Goal: Information Seeking & Learning: Find specific fact

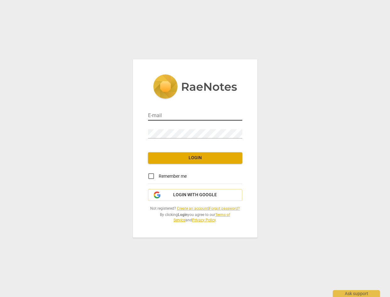
click at [168, 114] on input "email" at bounding box center [195, 116] width 94 height 9
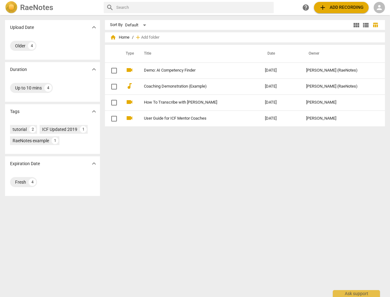
click at [376, 8] on span "person" at bounding box center [379, 8] width 8 height 8
click at [369, 19] on li "Login" at bounding box center [374, 15] width 23 height 15
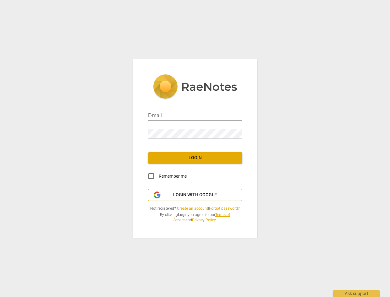
click at [177, 197] on span "Login with Google" at bounding box center [195, 195] width 44 height 6
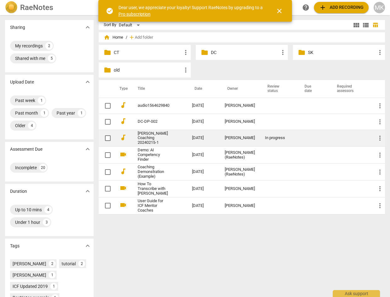
click at [148, 139] on link "[PERSON_NAME] Coaching 20240215-1" at bounding box center [154, 138] width 32 height 14
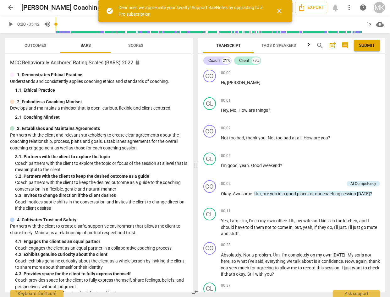
click at [10, 7] on span "arrow_back" at bounding box center [11, 8] width 8 height 8
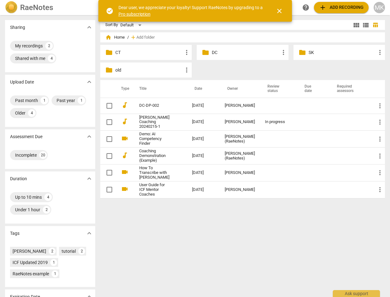
click at [139, 52] on p "CT" at bounding box center [149, 52] width 68 height 7
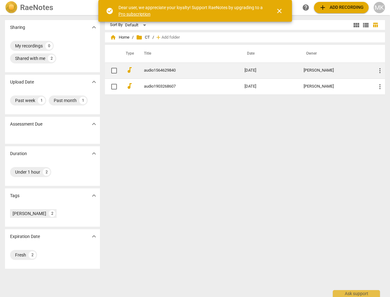
click at [149, 67] on td "audio1564629840" at bounding box center [187, 71] width 103 height 16
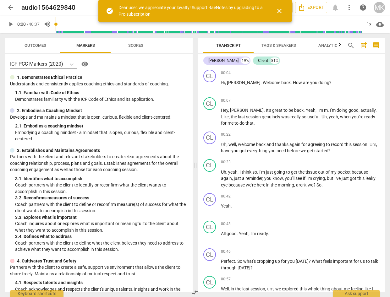
click at [279, 10] on span "close" at bounding box center [280, 11] width 8 height 8
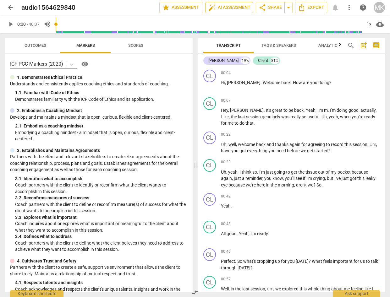
click at [232, 9] on span "auto_fix_high AI Assessment" at bounding box center [229, 8] width 42 height 8
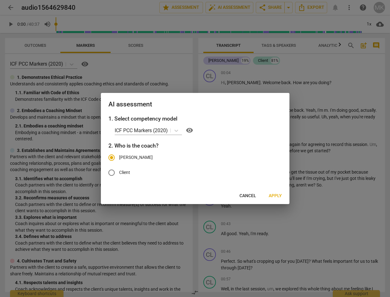
click at [255, 195] on span "Cancel" at bounding box center [247, 196] width 17 height 6
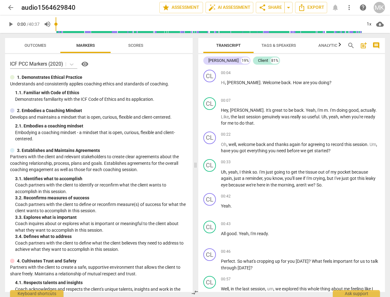
click at [284, 45] on span "Tags & Speakers" at bounding box center [278, 45] width 35 height 5
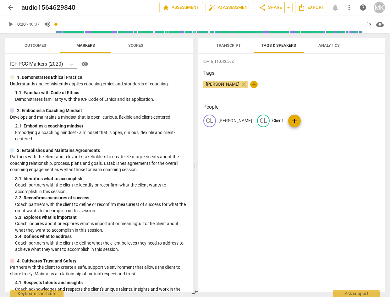
click at [225, 121] on p "[PERSON_NAME]" at bounding box center [235, 120] width 34 height 7
type input "C"
type input "0"
type input "C"
click at [245, 181] on div "[DATE]T10:43:50Z Tags [PERSON_NAME] close + People edit C delete CL Client add" at bounding box center [291, 173] width 187 height 238
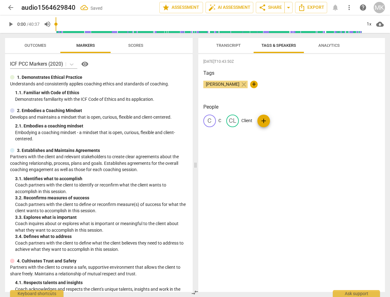
click at [219, 43] on span "Transcript" at bounding box center [228, 45] width 25 height 5
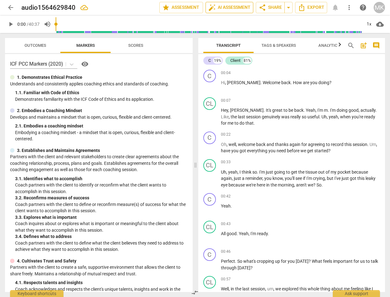
click at [243, 7] on span "auto_fix_high AI Assessment" at bounding box center [229, 8] width 42 height 8
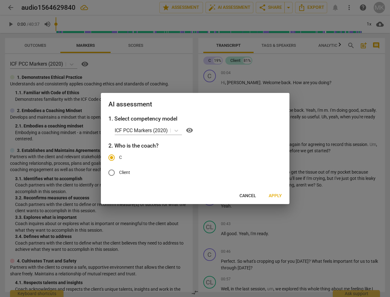
click at [250, 195] on span "Cancel" at bounding box center [247, 196] width 17 height 6
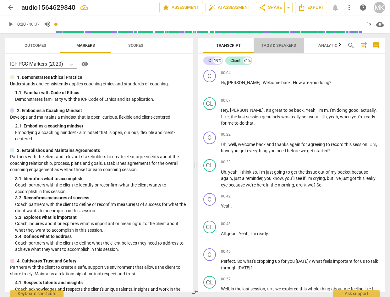
click at [279, 45] on span "Tags & Speakers" at bounding box center [278, 45] width 35 height 5
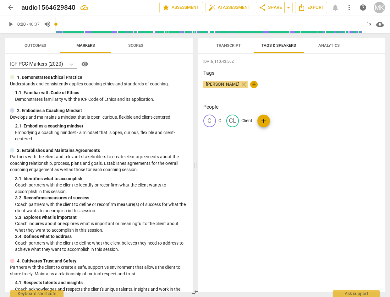
click at [219, 119] on p "C" at bounding box center [219, 120] width 3 height 7
click at [241, 121] on input "C" at bounding box center [243, 121] width 50 height 10
type input "Coach"
drag, startPoint x: 294, startPoint y: 203, endPoint x: 269, endPoint y: 158, distance: 51.5
click at [294, 204] on div "[DATE]T10:43:50Z Tags [PERSON_NAME] close + People edit Coach delete CL Client …" at bounding box center [291, 173] width 187 height 238
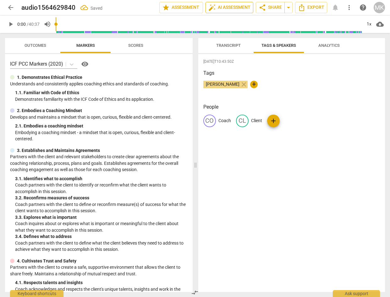
click at [244, 10] on span "auto_fix_high AI Assessment" at bounding box center [229, 8] width 42 height 8
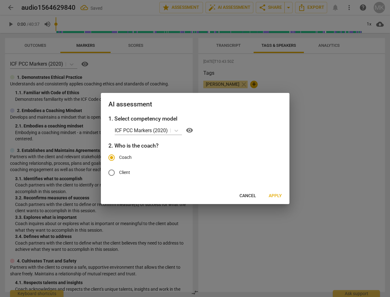
click at [274, 197] on span "Apply" at bounding box center [275, 196] width 13 height 6
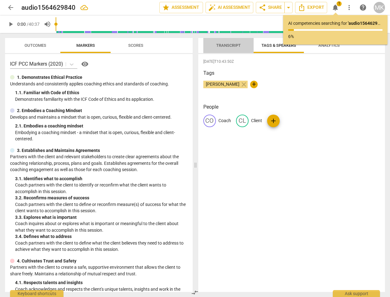
click at [231, 49] on span "Transcript" at bounding box center [229, 45] width 40 height 8
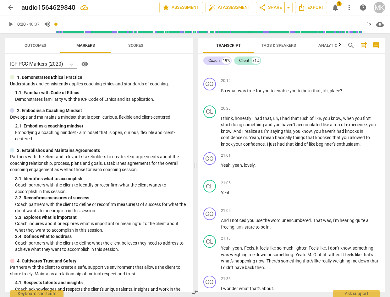
scroll to position [2011, 0]
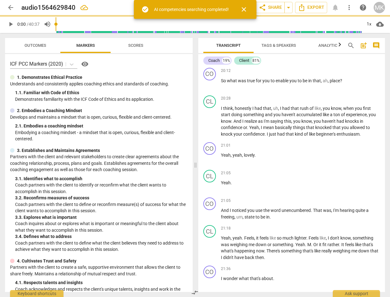
type input "0"
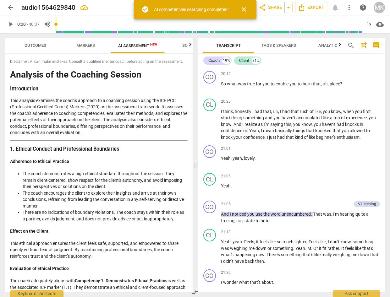
scroll to position [2014, 0]
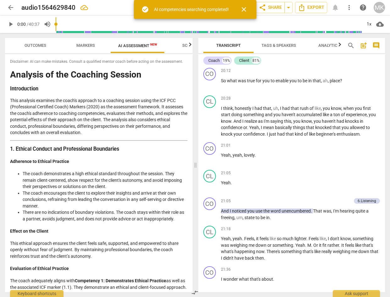
click at [137, 46] on span "AI Assessment New" at bounding box center [137, 45] width 39 height 5
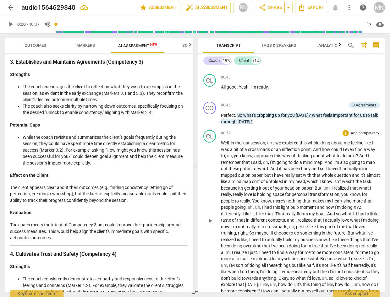
scroll to position [97, 0]
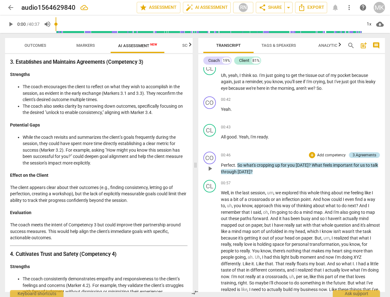
click at [358, 156] on div "3.Agreements" at bounding box center [364, 155] width 24 height 6
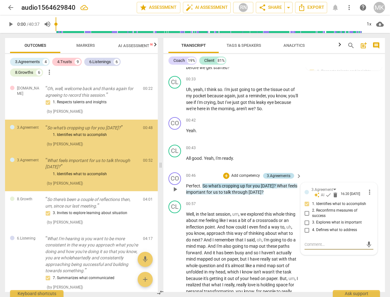
scroll to position [105, 0]
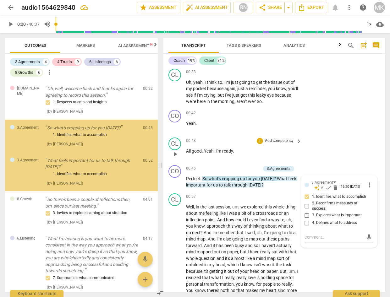
click at [356, 135] on div "CL play_arrow pause 00:43 + Add competency keyboard_arrow_right All good . Yeah…" at bounding box center [273, 149] width 221 height 28
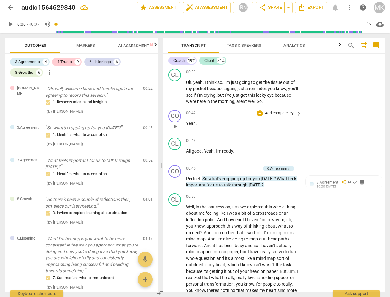
click at [345, 126] on div "CO play_arrow pause 00:42 + Add competency keyboard_arrow_right Yeah ." at bounding box center [273, 121] width 221 height 28
click at [348, 143] on div "CL play_arrow pause 00:43 + Add competency keyboard_arrow_right All good . Yeah…" at bounding box center [273, 149] width 221 height 28
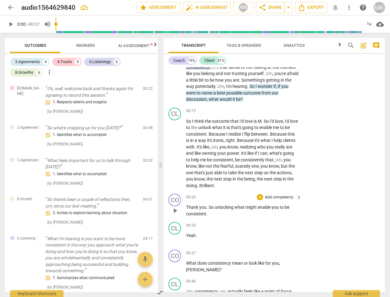
scroll to position [974, 0]
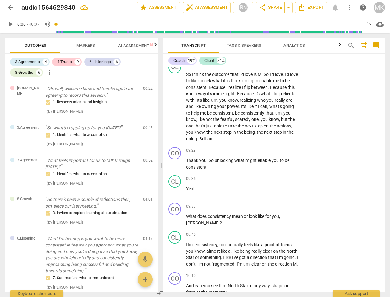
click at [136, 41] on span "AI Assessment New" at bounding box center [138, 45] width 54 height 9
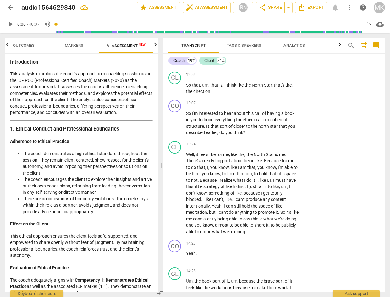
scroll to position [0, 0]
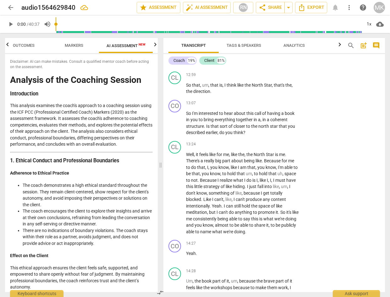
click at [9, 8] on span "arrow_back" at bounding box center [11, 8] width 8 height 8
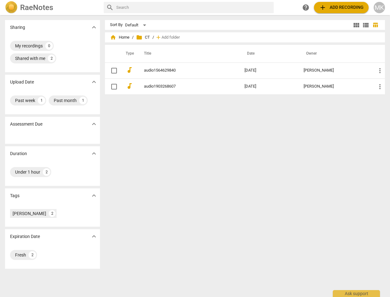
click at [9, 10] on img at bounding box center [11, 7] width 13 height 13
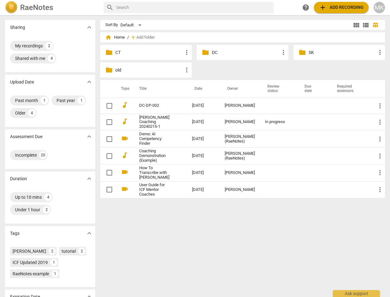
click at [329, 50] on p "SK" at bounding box center [342, 52] width 68 height 7
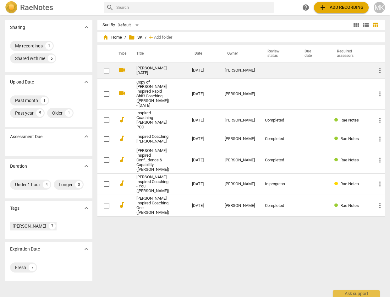
click at [150, 72] on link "[PERSON_NAME] [DATE]" at bounding box center [152, 70] width 33 height 9
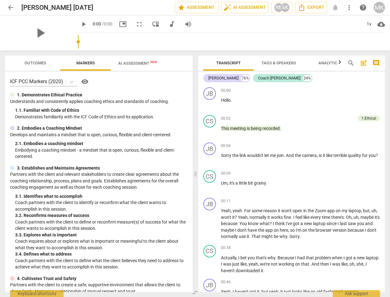
click at [129, 64] on span "AI Assessment New" at bounding box center [137, 63] width 39 height 5
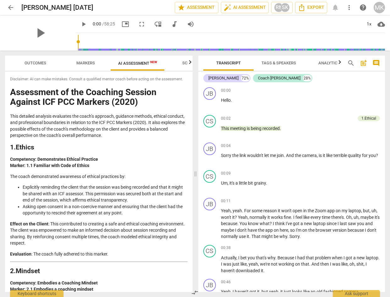
drag, startPoint x: 88, startPoint y: 59, endPoint x: 83, endPoint y: 66, distance: 9.2
click at [87, 59] on button "Markers" at bounding box center [85, 63] width 50 height 15
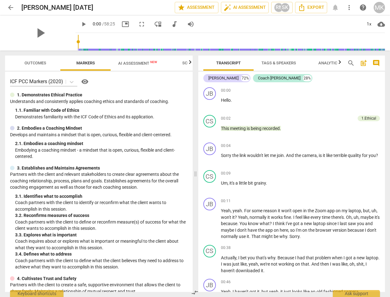
click at [148, 57] on button "AI Assessment New" at bounding box center [138, 63] width 54 height 15
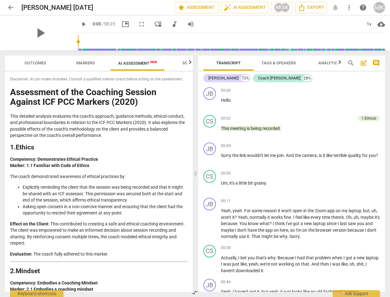
click at [12, 6] on span "arrow_back" at bounding box center [11, 8] width 8 height 8
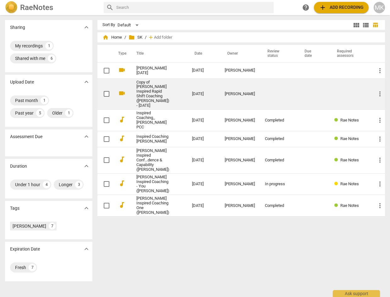
click at [160, 98] on link "Copy of [PERSON_NAME] Inspired Rapid Shift Coaching ([PERSON_NAME]) - [DATE]" at bounding box center [152, 94] width 33 height 28
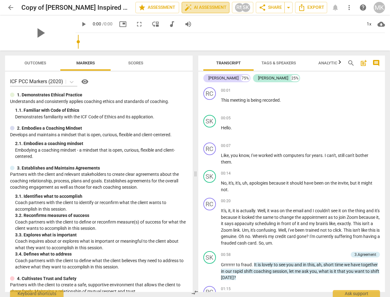
click at [210, 7] on span "auto_fix_high AI Assessment" at bounding box center [205, 8] width 42 height 8
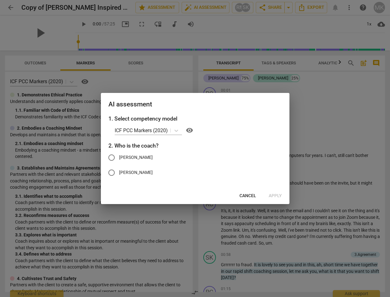
click at [117, 173] on input "[PERSON_NAME]" at bounding box center [111, 172] width 15 height 15
radio input "true"
click at [274, 196] on span "Apply" at bounding box center [275, 196] width 13 height 6
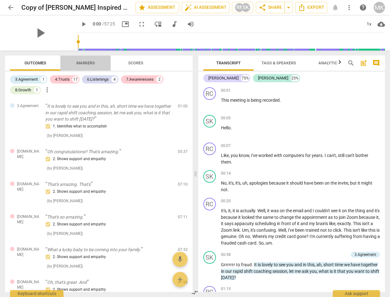
click at [84, 62] on span "Markers" at bounding box center [85, 63] width 19 height 5
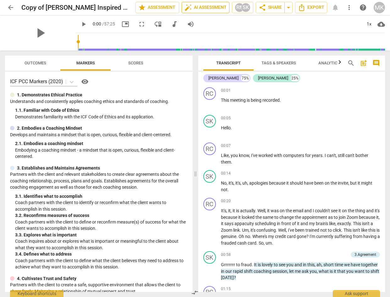
click at [203, 8] on span "auto_fix_high AI Assessment" at bounding box center [205, 8] width 42 height 8
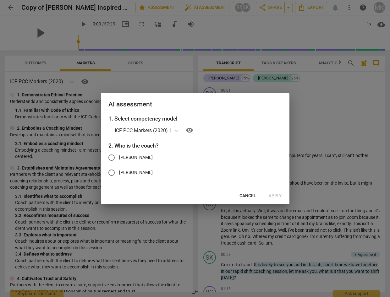
click at [120, 172] on span "[PERSON_NAME]" at bounding box center [136, 172] width 34 height 7
click at [119, 172] on input "[PERSON_NAME]" at bounding box center [111, 172] width 15 height 15
radio input "true"
click at [269, 194] on span "Apply" at bounding box center [275, 196] width 13 height 6
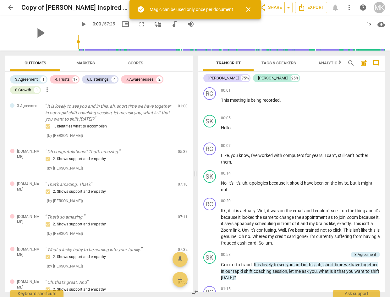
click at [75, 65] on span "Markers" at bounding box center [86, 63] width 34 height 8
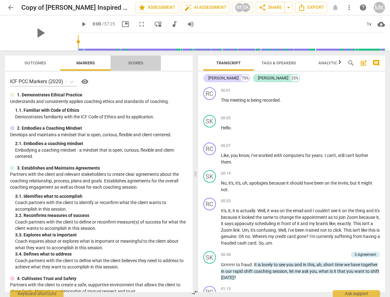
click at [138, 67] on span "Scores" at bounding box center [136, 63] width 30 height 8
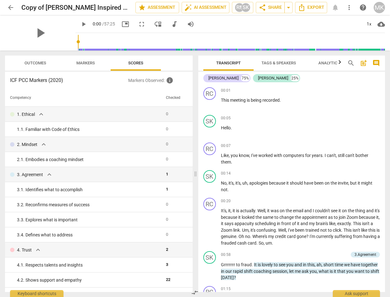
click at [40, 67] on span "Outcomes" at bounding box center [35, 63] width 37 height 8
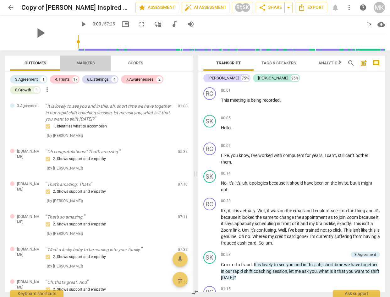
click at [86, 68] on button "Markers" at bounding box center [85, 63] width 50 height 15
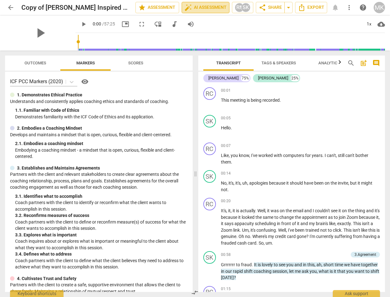
click at [203, 6] on span "auto_fix_high AI Assessment" at bounding box center [205, 8] width 42 height 8
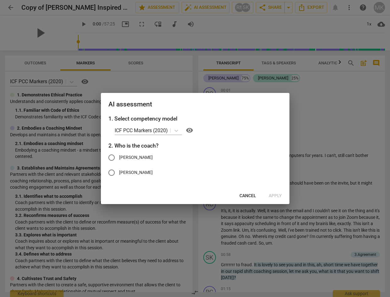
click at [324, 115] on div at bounding box center [195, 148] width 390 height 297
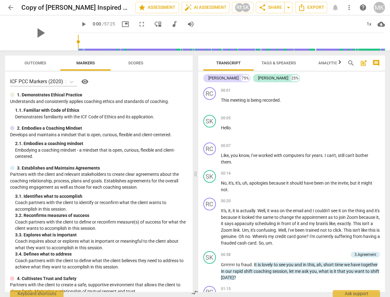
click at [6, 7] on span "arrow_back" at bounding box center [10, 8] width 11 height 8
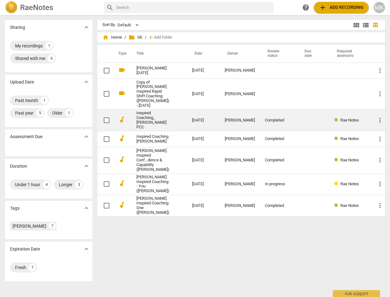
click at [150, 122] on link "Inspired Coaching_ [PERSON_NAME] PCC" at bounding box center [152, 120] width 33 height 19
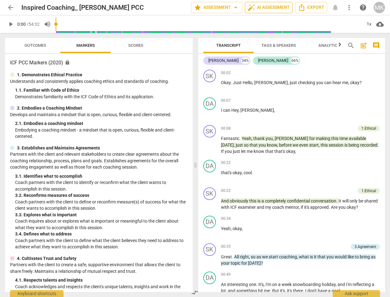
click at [268, 7] on span "auto_fix_high AI Assessment" at bounding box center [269, 8] width 42 height 8
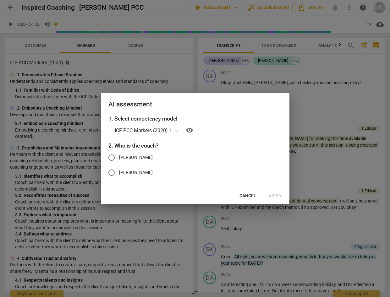
click at [130, 159] on span "[PERSON_NAME]" at bounding box center [136, 157] width 34 height 7
click at [119, 159] on input "[PERSON_NAME]" at bounding box center [111, 157] width 15 height 15
radio input "true"
click at [282, 193] on button "Apply" at bounding box center [275, 195] width 23 height 11
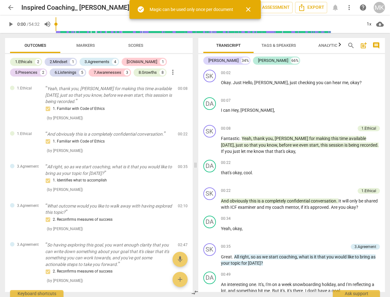
click at [274, 198] on span "Apply" at bounding box center [275, 196] width 13 height 6
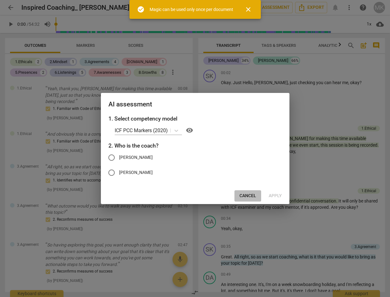
click at [243, 194] on span "Cancel" at bounding box center [247, 196] width 17 height 6
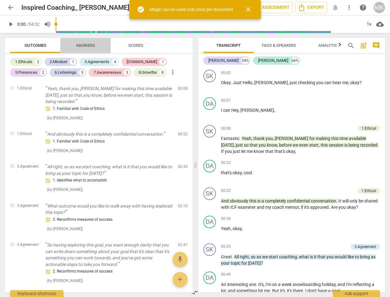
click at [87, 40] on button "Markers" at bounding box center [85, 45] width 50 height 15
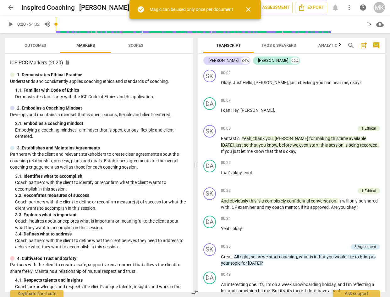
click at [131, 44] on span "Scores" at bounding box center [135, 45] width 15 height 5
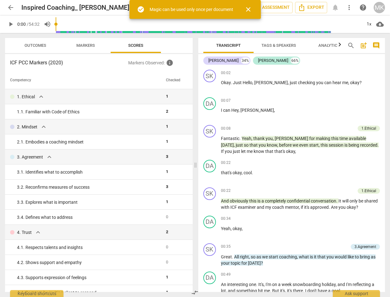
click at [131, 44] on span "Scores" at bounding box center [135, 45] width 15 height 5
click at [27, 44] on span "Outcomes" at bounding box center [36, 45] width 22 height 5
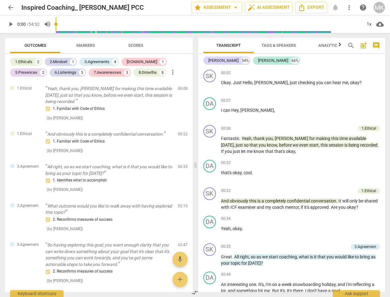
click at [83, 43] on span "Markers" at bounding box center [85, 45] width 19 height 5
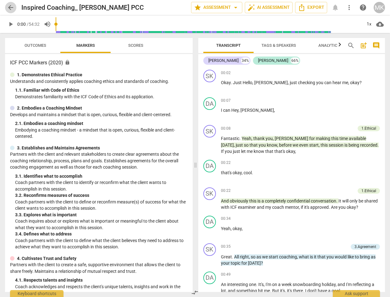
click at [10, 6] on span "arrow_back" at bounding box center [11, 8] width 8 height 8
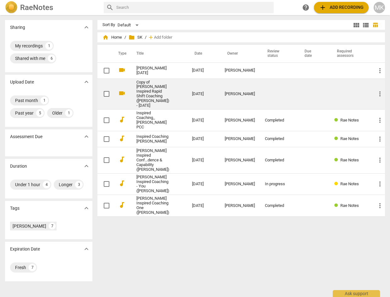
click at [150, 97] on link "Copy of [PERSON_NAME] Inspired Rapid Shift Coaching ([PERSON_NAME]) - [DATE]" at bounding box center [152, 94] width 33 height 28
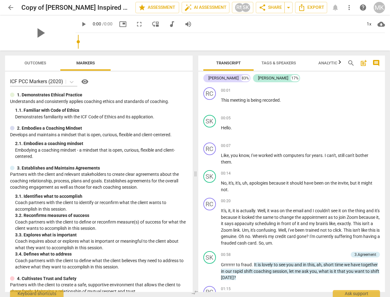
click at [9, 9] on span "arrow_back" at bounding box center [11, 8] width 8 height 8
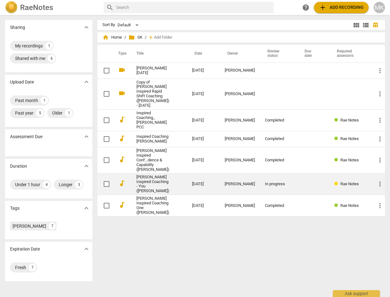
click at [155, 192] on link "[PERSON_NAME] Inspired Coaching - You ([PERSON_NAME])" at bounding box center [152, 184] width 33 height 19
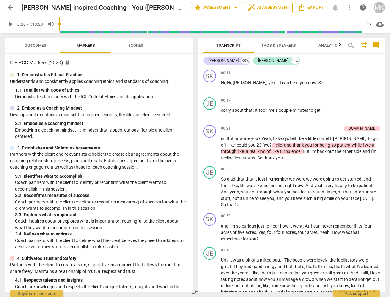
click at [262, 8] on span "auto_fix_high AI Assessment" at bounding box center [269, 8] width 42 height 8
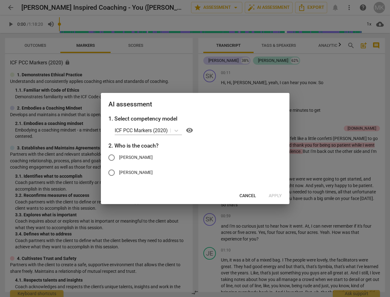
click at [130, 159] on span "[PERSON_NAME]" at bounding box center [136, 157] width 34 height 7
click at [119, 159] on input "[PERSON_NAME]" at bounding box center [111, 157] width 15 height 15
radio input "true"
click at [275, 197] on span "Apply" at bounding box center [275, 196] width 13 height 6
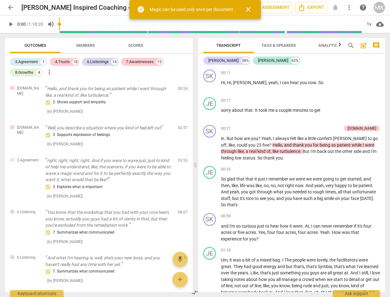
click at [91, 42] on span "Markers" at bounding box center [86, 45] width 34 height 8
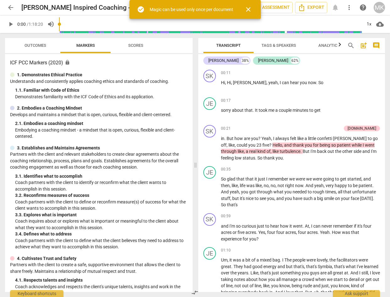
click at [138, 47] on span "Scores" at bounding box center [135, 45] width 15 height 5
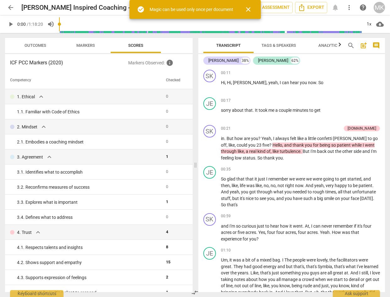
click at [92, 46] on span "Markers" at bounding box center [85, 45] width 19 height 5
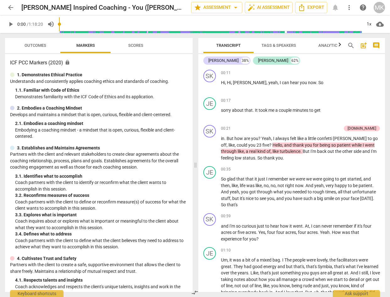
click at [40, 65] on h3 "ICF PCC Markers (2020) lock" at bounding box center [98, 63] width 177 height 8
click at [10, 9] on span "arrow_back" at bounding box center [11, 8] width 8 height 8
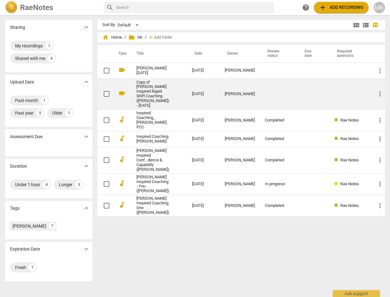
click at [153, 94] on link "Copy of [PERSON_NAME] Inspired Rapid Shift Coaching ([PERSON_NAME]) - [DATE]" at bounding box center [152, 94] width 33 height 28
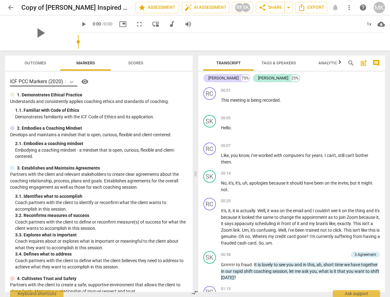
click at [73, 81] on icon at bounding box center [71, 82] width 6 height 6
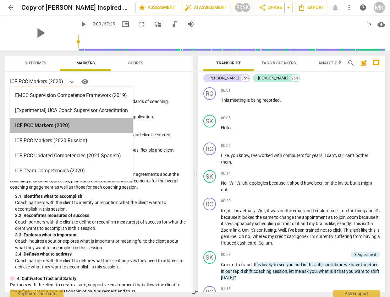
click at [56, 122] on div "ICF PCC Markers (2020)" at bounding box center [71, 125] width 123 height 15
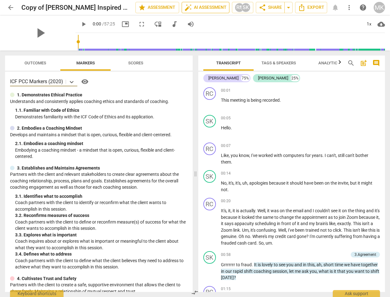
click at [202, 10] on span "auto_fix_high AI Assessment" at bounding box center [205, 8] width 42 height 8
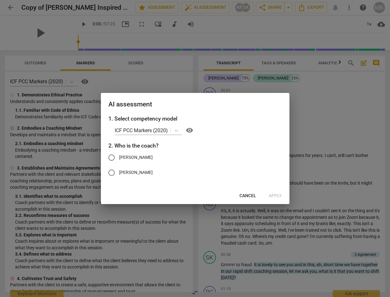
click at [139, 171] on span "[PERSON_NAME]" at bounding box center [136, 172] width 34 height 7
click at [119, 171] on input "[PERSON_NAME]" at bounding box center [111, 172] width 15 height 15
radio input "true"
click at [277, 196] on span "Apply" at bounding box center [275, 196] width 13 height 6
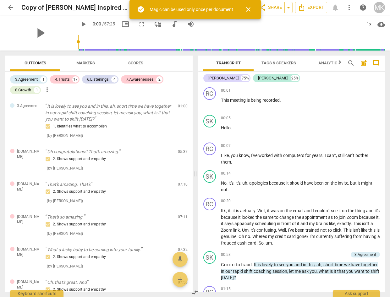
click at [291, 23] on div "play_arrow 0:00 / 57:25 picture_in_picture fullscreen move_down audiotrack volu…" at bounding box center [229, 24] width 309 height 18
click at [249, 11] on span "close" at bounding box center [248, 10] width 8 height 8
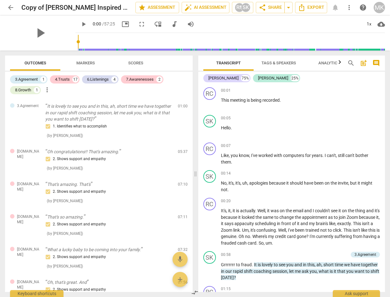
click at [85, 65] on span "Markers" at bounding box center [85, 63] width 19 height 5
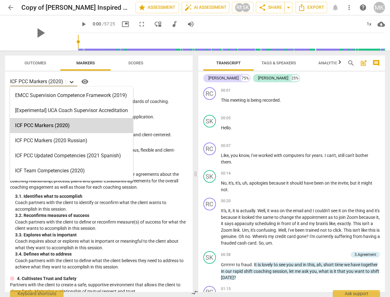
click at [73, 79] on icon at bounding box center [71, 82] width 6 height 6
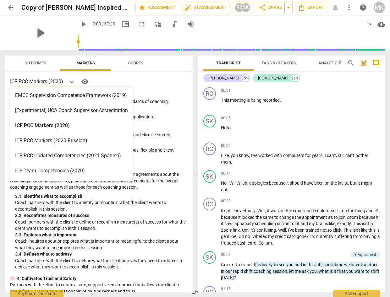
click at [71, 172] on div "ICF Team Competencies (2020)" at bounding box center [71, 170] width 123 height 15
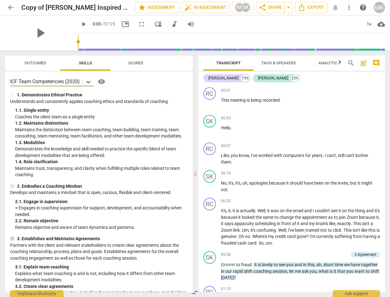
click at [88, 82] on icon at bounding box center [88, 82] width 4 height 2
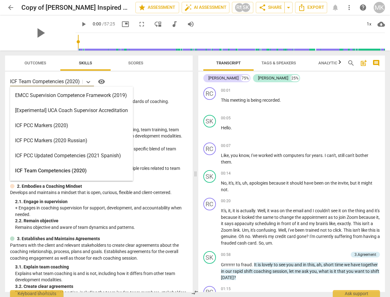
click at [62, 125] on div "ICF PCC Markers (2020)" at bounding box center [71, 125] width 123 height 15
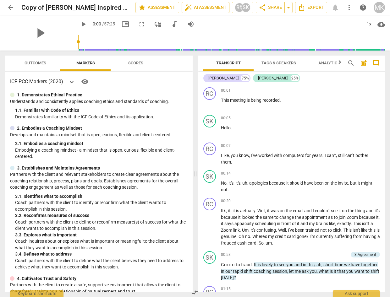
click at [205, 8] on span "auto_fix_high AI Assessment" at bounding box center [205, 8] width 42 height 8
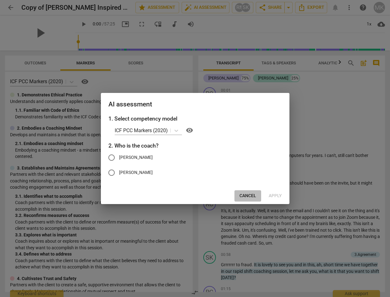
click at [252, 197] on span "Cancel" at bounding box center [247, 196] width 17 height 6
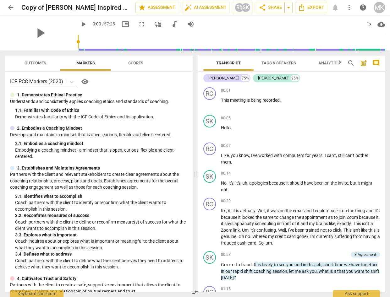
click at [347, 8] on span "more_vert" at bounding box center [349, 8] width 8 height 8
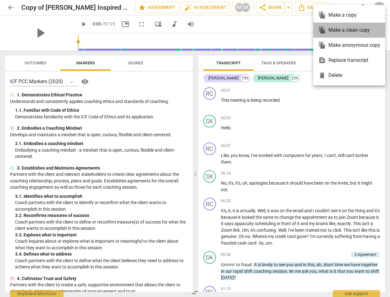
click at [345, 30] on div "file_copy Make a clean copy" at bounding box center [349, 30] width 62 height 15
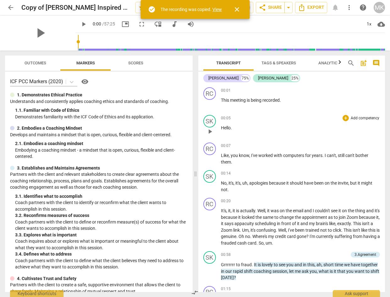
drag, startPoint x: 216, startPoint y: 9, endPoint x: 277, endPoint y: 117, distance: 123.8
click at [216, 9] on link "View" at bounding box center [216, 9] width 9 height 5
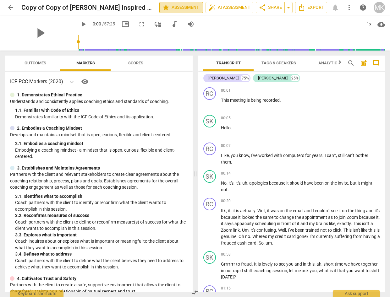
click at [190, 7] on span "star Assessment" at bounding box center [181, 8] width 38 height 8
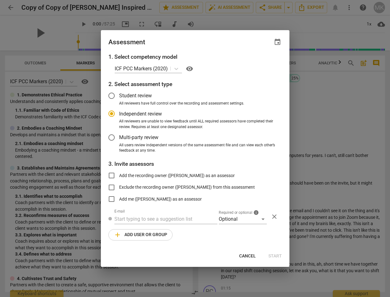
click at [249, 255] on span "Cancel" at bounding box center [247, 256] width 17 height 6
radio input "false"
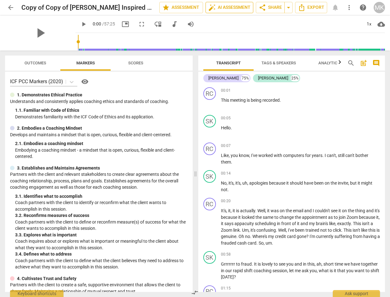
click at [220, 7] on span "auto_fix_high AI Assessment" at bounding box center [229, 8] width 42 height 8
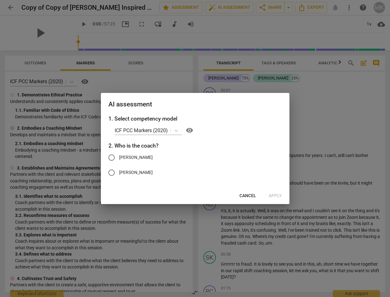
drag, startPoint x: 139, startPoint y: 172, endPoint x: 167, endPoint y: 172, distance: 28.6
click at [139, 172] on span "[PERSON_NAME]" at bounding box center [136, 172] width 34 height 7
click at [119, 172] on input "[PERSON_NAME]" at bounding box center [111, 172] width 15 height 15
radio input "true"
click at [279, 198] on span "Apply" at bounding box center [275, 196] width 13 height 6
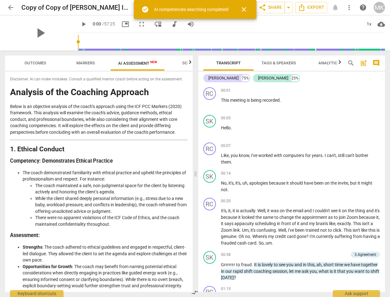
click at [141, 63] on span "AI Assessment New" at bounding box center [137, 63] width 39 height 5
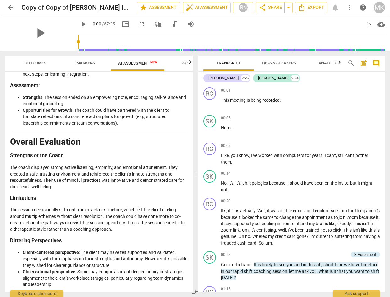
scroll to position [1177, 0]
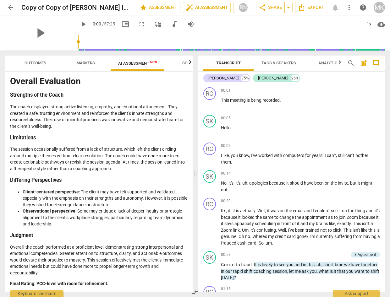
click at [9, 9] on span "arrow_back" at bounding box center [11, 8] width 8 height 8
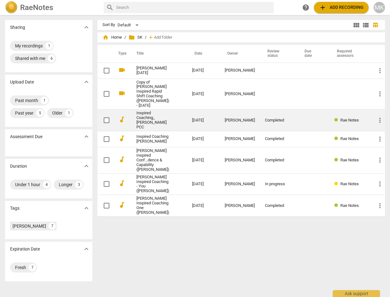
click at [150, 116] on link "Inspired Coaching_ [PERSON_NAME] PCC" at bounding box center [152, 120] width 33 height 19
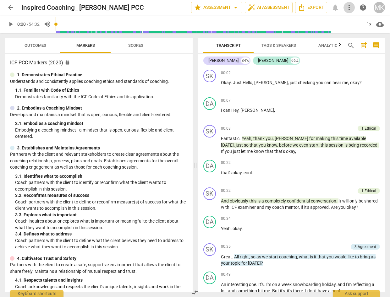
drag, startPoint x: 348, startPoint y: 8, endPoint x: 345, endPoint y: 8, distance: 3.5
click at [345, 8] on span "more_vert" at bounding box center [348, 8] width 11 height 8
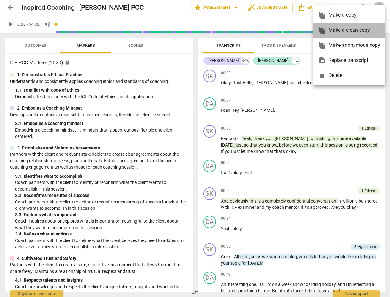
click at [347, 28] on div "file_copy Make a clean copy" at bounding box center [349, 30] width 62 height 15
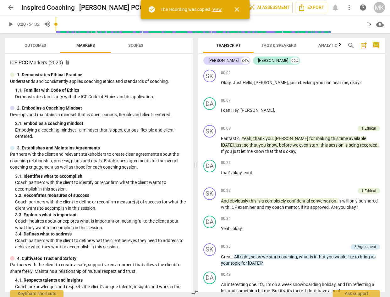
click at [220, 10] on link "View" at bounding box center [216, 9] width 9 height 5
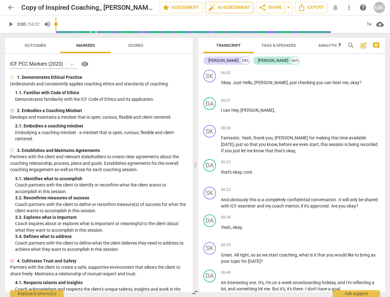
click at [224, 8] on span "auto_fix_high AI Assessment" at bounding box center [229, 8] width 42 height 8
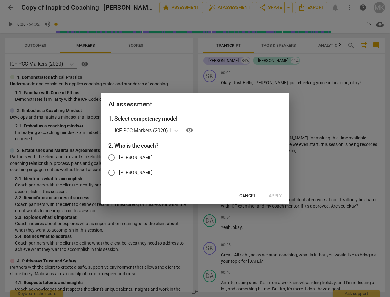
click at [126, 157] on span "[PERSON_NAME]" at bounding box center [136, 157] width 34 height 7
click at [119, 157] on input "[PERSON_NAME]" at bounding box center [111, 157] width 15 height 15
radio input "true"
click at [279, 195] on span "Apply" at bounding box center [275, 196] width 13 height 6
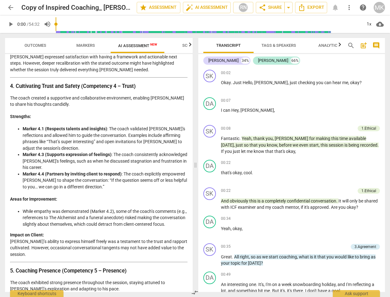
scroll to position [597, 0]
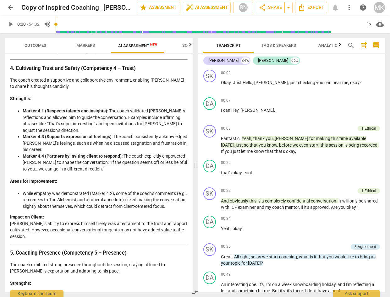
click at [10, 10] on span "arrow_back" at bounding box center [11, 8] width 8 height 8
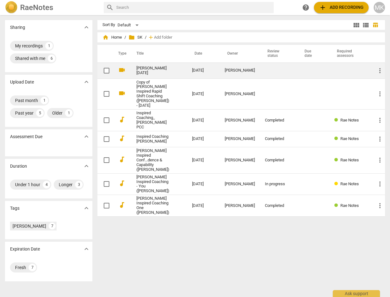
click at [155, 70] on link "[PERSON_NAME] [DATE]" at bounding box center [152, 70] width 33 height 9
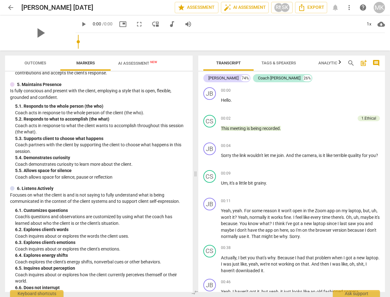
scroll to position [678, 0]
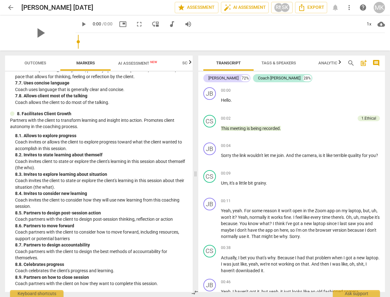
click at [143, 59] on span "AI Assessment New" at bounding box center [138, 62] width 54 height 9
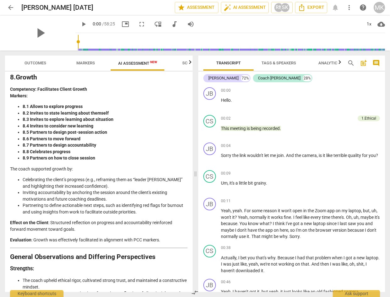
scroll to position [1472, 0]
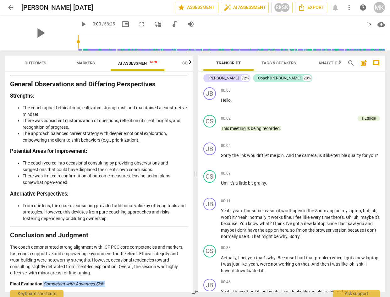
drag, startPoint x: 105, startPoint y: 283, endPoint x: 44, endPoint y: 281, distance: 61.0
click at [44, 281] on p "Final Evaluation : Competent with Advanced Skill ." at bounding box center [98, 284] width 177 height 7
copy p "Competent with Advanced Skill ."
click at [9, 8] on span "arrow_back" at bounding box center [11, 8] width 8 height 8
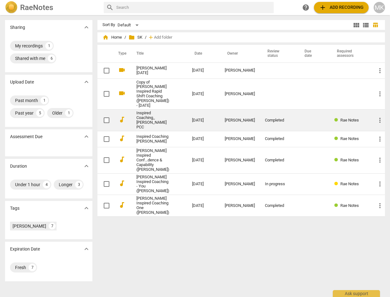
click at [156, 124] on link "Inspired Coaching_ [PERSON_NAME] PCC" at bounding box center [152, 120] width 33 height 19
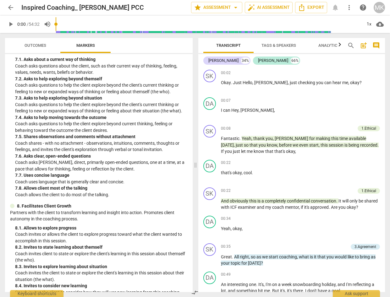
scroll to position [658, 0]
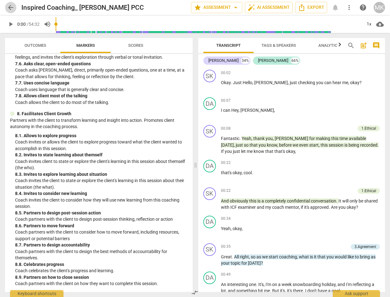
click at [8, 8] on span "arrow_back" at bounding box center [11, 8] width 8 height 8
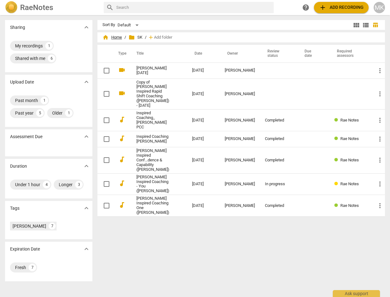
click at [122, 37] on span "home Home" at bounding box center [111, 37] width 19 height 6
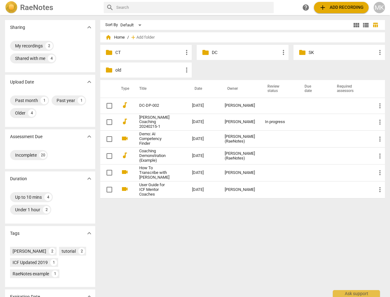
click at [336, 53] on p "SK" at bounding box center [342, 52] width 68 height 7
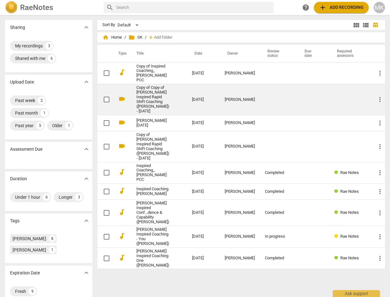
click at [156, 109] on link "Copy of Copy of [PERSON_NAME] Inspired Rapid Shift Coaching ([PERSON_NAME]) - […" at bounding box center [152, 99] width 33 height 28
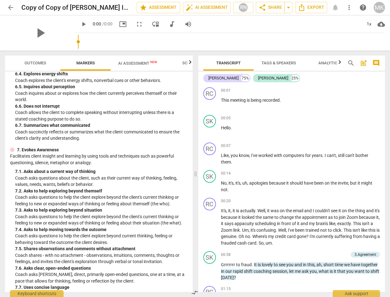
scroll to position [678, 0]
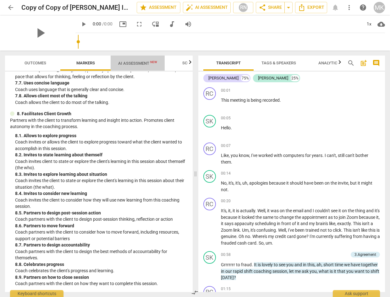
click at [143, 67] on span "AI Assessment New" at bounding box center [138, 62] width 54 height 9
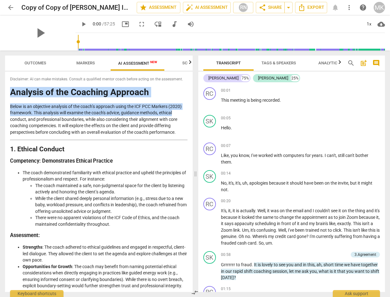
drag, startPoint x: 193, startPoint y: 81, endPoint x: 188, endPoint y: 110, distance: 29.4
click at [188, 110] on div "Outcomes Markers AI Assessment New Scores Disclaimer: AI can make mistakes. Con…" at bounding box center [97, 174] width 195 height 247
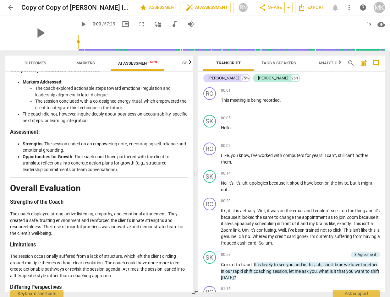
scroll to position [1177, 0]
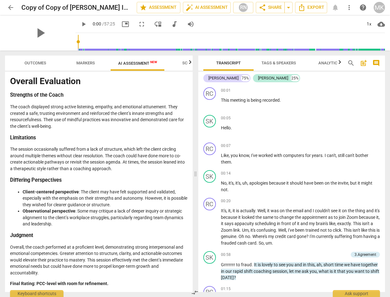
click at [12, 9] on span "arrow_back" at bounding box center [11, 8] width 8 height 8
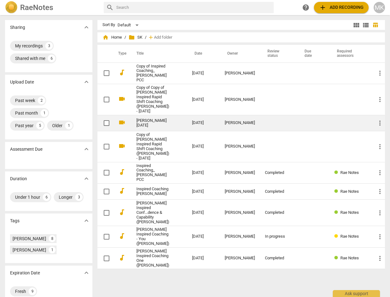
click at [149, 128] on link "[PERSON_NAME] [DATE]" at bounding box center [152, 122] width 33 height 9
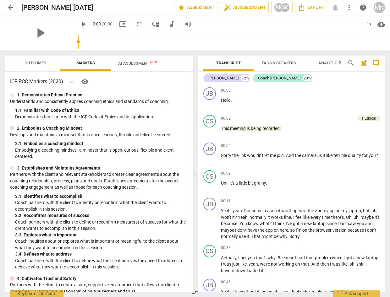
drag, startPoint x: 145, startPoint y: 65, endPoint x: 170, endPoint y: 71, distance: 25.2
click at [145, 64] on span "AI Assessment New" at bounding box center [137, 63] width 39 height 5
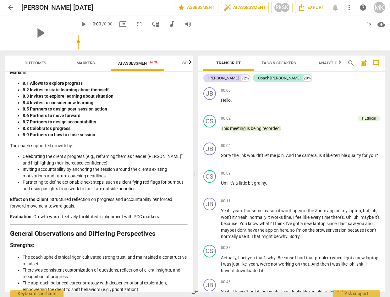
scroll to position [1472, 0]
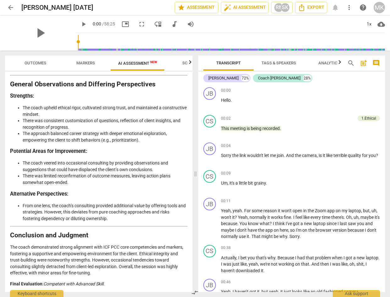
click at [106, 284] on p "Final Evaluation : Competent with Advanced Skill ." at bounding box center [98, 284] width 177 height 7
drag, startPoint x: 106, startPoint y: 285, endPoint x: 45, endPoint y: 286, distance: 61.6
click at [45, 286] on p "Final Evaluation : Competent with Advanced Skill ." at bounding box center [98, 284] width 177 height 7
copy p "Competent with Advanced Skill ."
click at [11, 7] on span "arrow_back" at bounding box center [11, 8] width 8 height 8
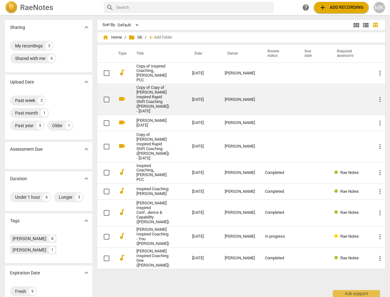
click at [156, 106] on link "Copy of Copy of [PERSON_NAME] Inspired Rapid Shift Coaching ([PERSON_NAME]) - […" at bounding box center [152, 99] width 33 height 28
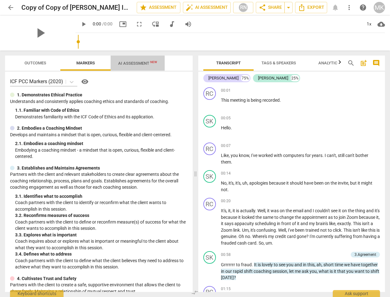
click at [145, 58] on button "AI Assessment New" at bounding box center [138, 63] width 54 height 15
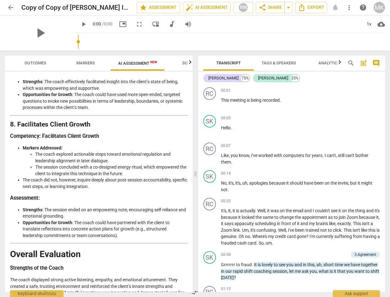
scroll to position [1177, 0]
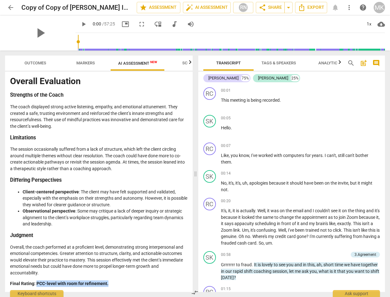
drag, startPoint x: 112, startPoint y: 284, endPoint x: 36, endPoint y: 279, distance: 75.9
copy strong "PCC-level with room for refinement."
click at [9, 7] on span "arrow_back" at bounding box center [11, 8] width 8 height 8
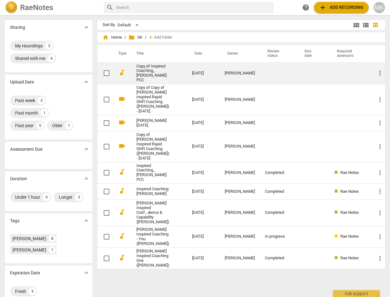
click at [154, 73] on link "Copy of Inspired Coaching_ [PERSON_NAME] PCC" at bounding box center [152, 73] width 33 height 19
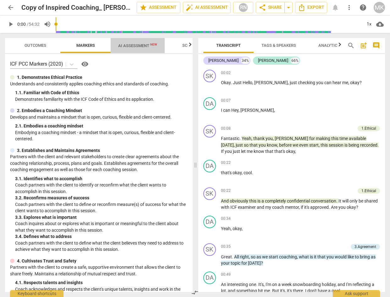
click at [140, 45] on span "AI Assessment New" at bounding box center [137, 45] width 39 height 5
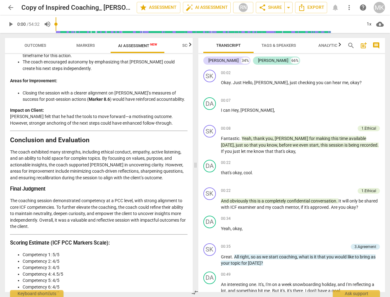
scroll to position [1315, 0]
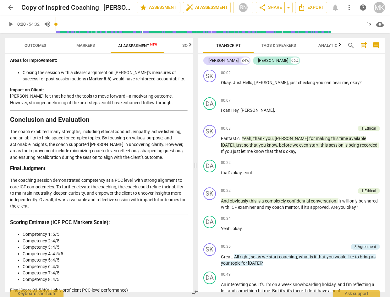
click at [51, 287] on p "Final Score: 33.5/40 (Highly proficient PCC-level performance)" at bounding box center [98, 290] width 177 height 7
drag, startPoint x: 52, startPoint y: 284, endPoint x: 129, endPoint y: 285, distance: 77.6
click at [129, 287] on p "Final Score: 33.5/40 (Highly proficient PCC-level performance)" at bounding box center [98, 290] width 177 height 7
copy p "Highly proficient PCC-level performance"
